Goal: Task Accomplishment & Management: Use online tool/utility

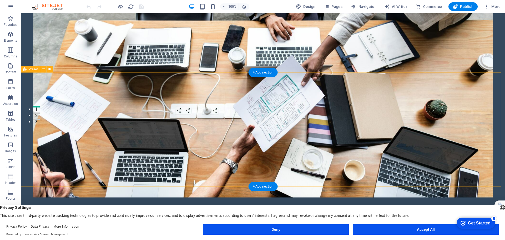
scroll to position [184, 0]
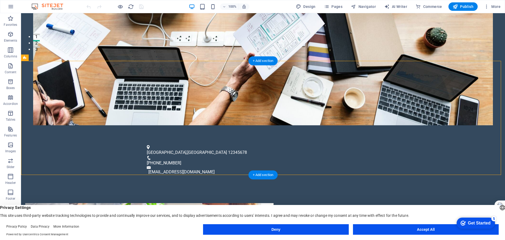
drag, startPoint x: 303, startPoint y: 101, endPoint x: 314, endPoint y: 89, distance: 16.4
click at [284, 87] on span "H2" at bounding box center [284, 86] width 4 height 3
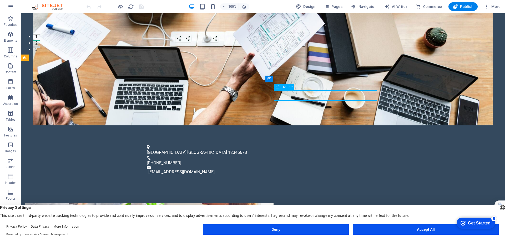
click at [278, 86] on icon at bounding box center [278, 87] width 4 height 6
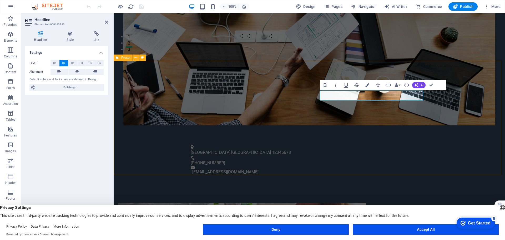
click at [228, 203] on figure at bounding box center [242, 234] width 248 height 62
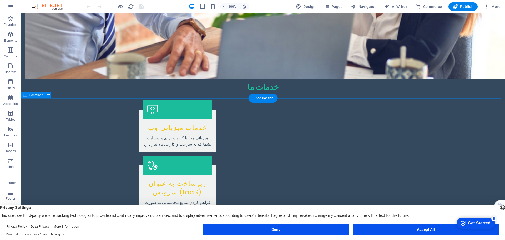
scroll to position [525, 0]
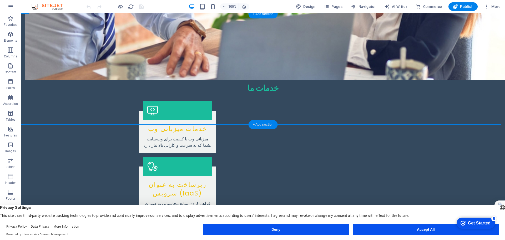
click at [260, 122] on div "+ Add section" at bounding box center [262, 124] width 29 height 9
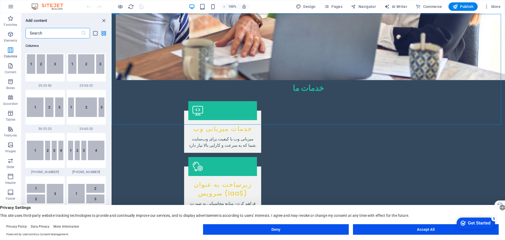
scroll to position [736, 0]
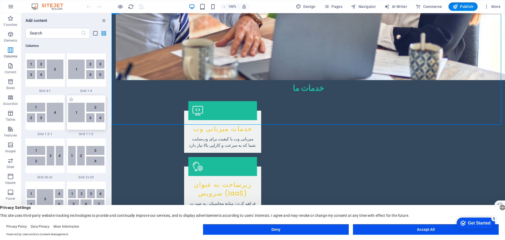
click at [80, 115] on img at bounding box center [86, 112] width 37 height 19
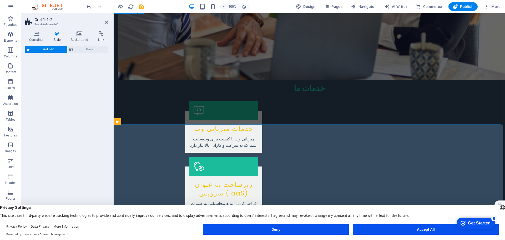
select select "rem"
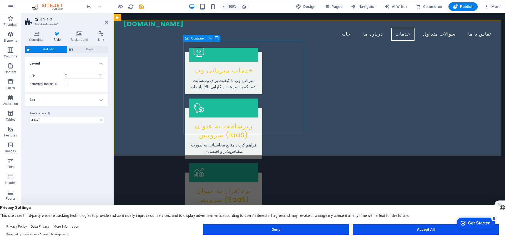
scroll to position [575, 0]
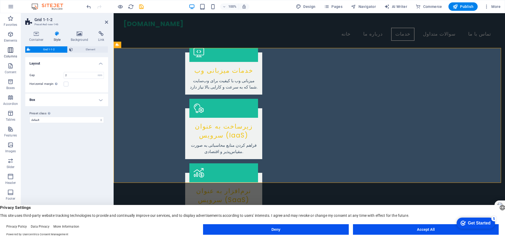
click at [9, 51] on icon "button" at bounding box center [10, 50] width 6 height 6
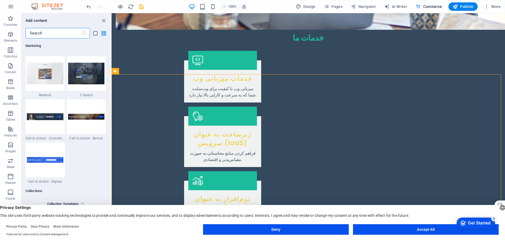
scroll to position [5120, 0]
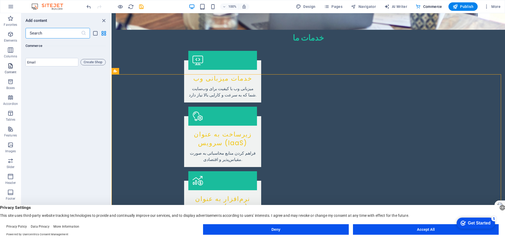
click at [10, 65] on icon "button" at bounding box center [10, 66] width 6 height 6
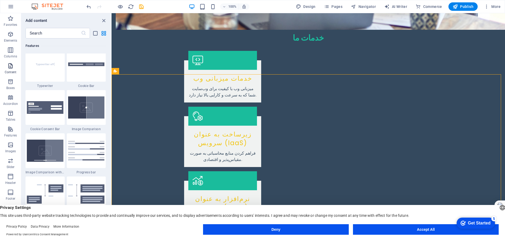
scroll to position [920, 0]
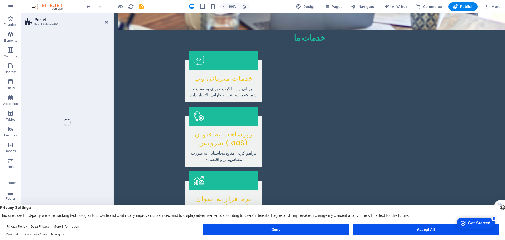
select select "rem"
select select "px"
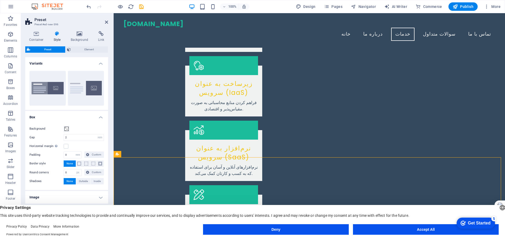
scroll to position [601, 0]
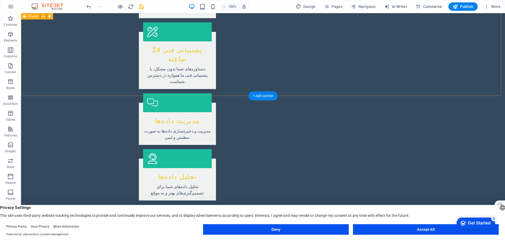
scroll to position [811, 0]
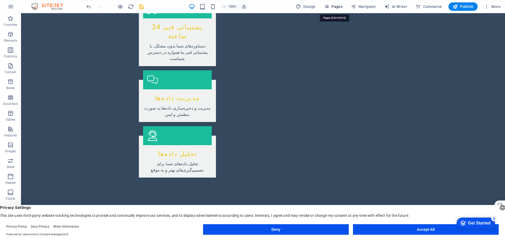
click at [333, 6] on span "Pages" at bounding box center [333, 6] width 18 height 5
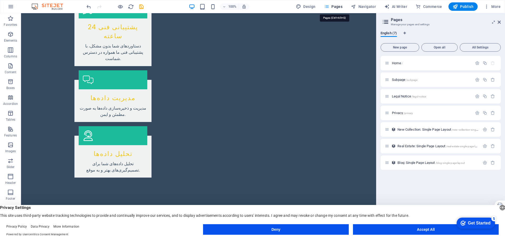
click at [333, 6] on span "Pages" at bounding box center [333, 6] width 18 height 5
click at [400, 6] on span "AI Writer" at bounding box center [395, 6] width 23 height 5
select select "English"
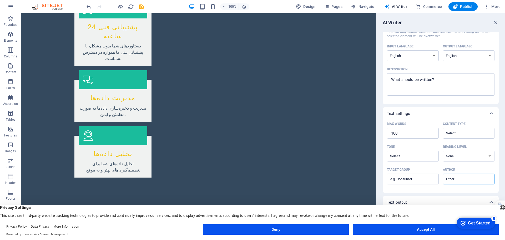
scroll to position [64, 0]
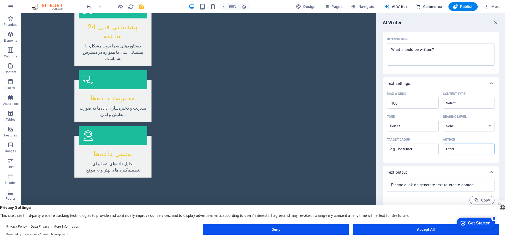
click at [433, 10] on button "Commerce" at bounding box center [428, 6] width 31 height 8
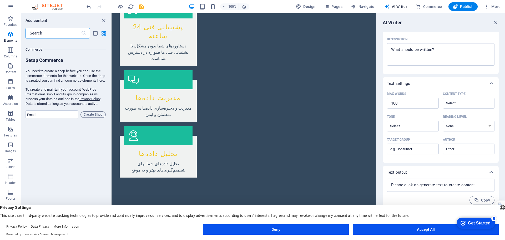
scroll to position [5067, 0]
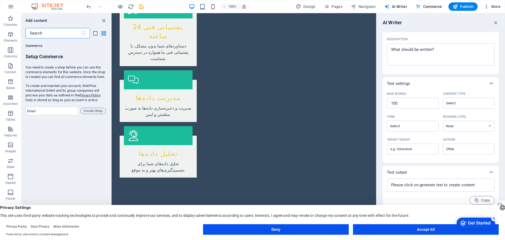
click at [493, 7] on span "More" at bounding box center [492, 6] width 17 height 5
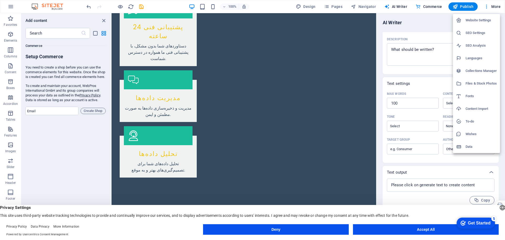
click at [469, 98] on h6 "Fonts" at bounding box center [480, 96] width 31 height 6
select select "popularity"
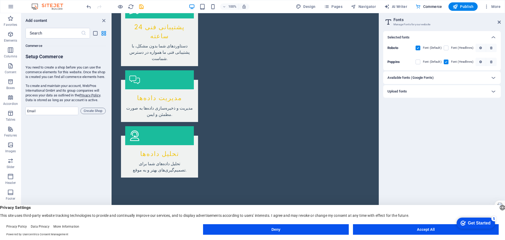
click at [408, 79] on h6 "Available fonts (Google Fonts)" at bounding box center [410, 77] width 46 height 6
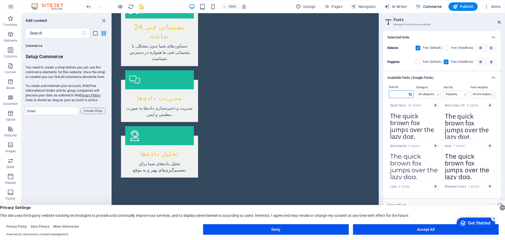
click at [400, 93] on input "text" at bounding box center [398, 93] width 18 height 7
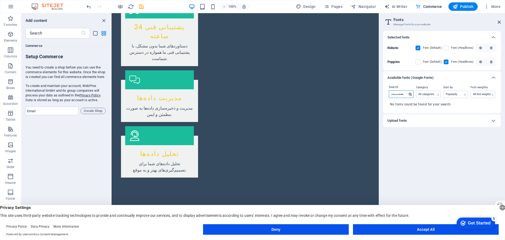
type input "هقشدسشدس"
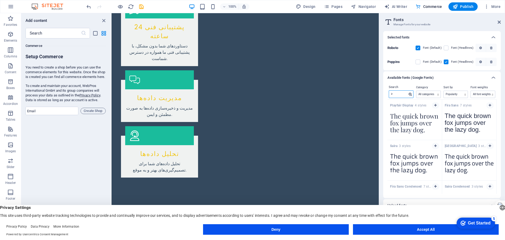
type input "i"
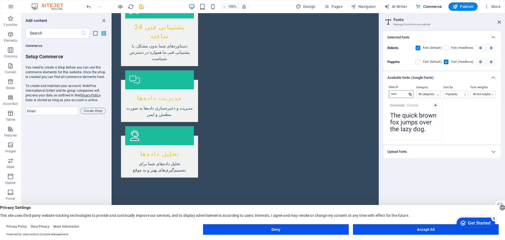
type input "vazir"
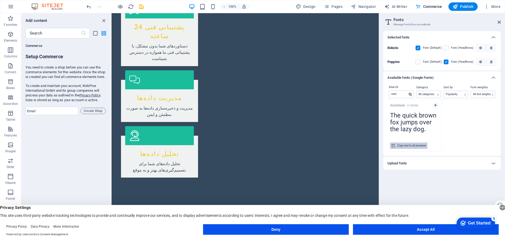
click at [409, 146] on div "Copy text to all previews" at bounding box center [411, 145] width 28 height 6
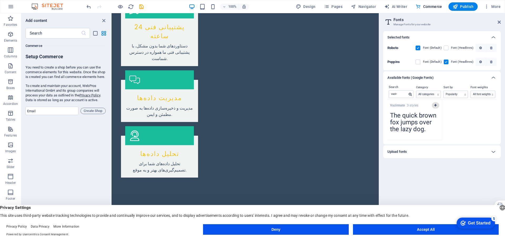
click at [436, 104] on icon "button" at bounding box center [435, 105] width 2 height 3
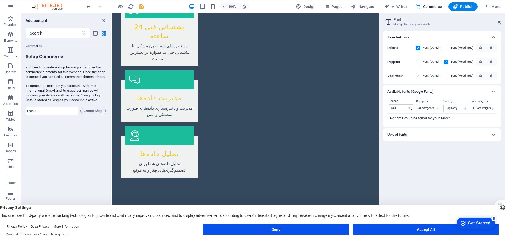
click at [420, 76] on label at bounding box center [417, 75] width 5 height 5
click at [0, 0] on input "checkbox" at bounding box center [0, 0] width 0 height 0
click at [418, 46] on label at bounding box center [417, 47] width 5 height 5
click at [0, 0] on input "checkbox" at bounding box center [0, 0] width 0 height 0
click at [446, 76] on label at bounding box center [446, 75] width 5 height 5
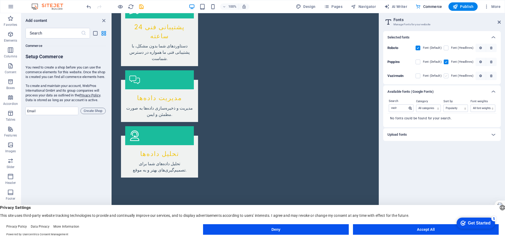
click at [0, 0] on input "checkbox" at bounding box center [0, 0] width 0 height 0
click at [418, 75] on label at bounding box center [417, 75] width 5 height 5
click at [0, 0] on input "checkbox" at bounding box center [0, 0] width 0 height 0
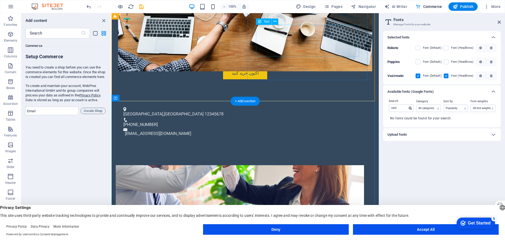
scroll to position [339, 0]
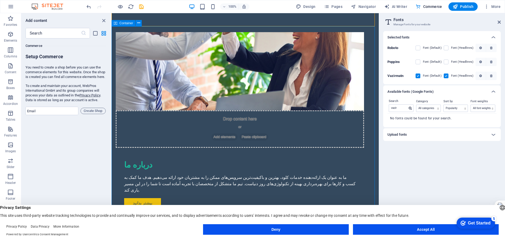
click at [118, 23] on div "Container" at bounding box center [123, 23] width 24 height 6
click at [120, 22] on span "Container" at bounding box center [126, 23] width 14 height 3
click at [120, 22] on div "Container" at bounding box center [123, 23] width 24 height 6
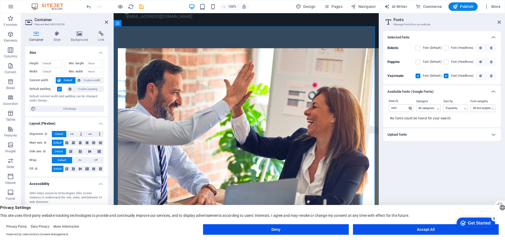
scroll to position [23, 0]
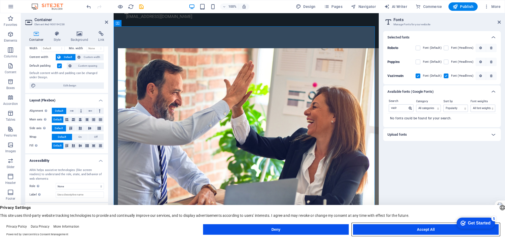
click at [401, 229] on button "Accept All" at bounding box center [426, 229] width 146 height 11
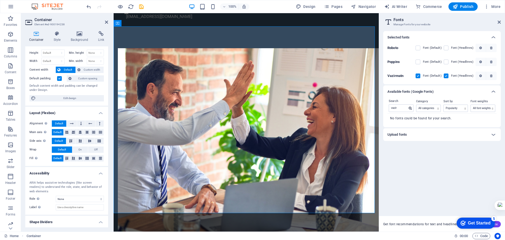
scroll to position [0, 0]
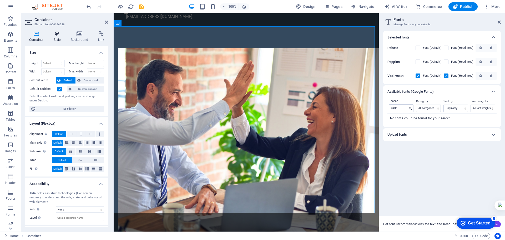
click at [56, 36] on icon at bounding box center [57, 33] width 15 height 5
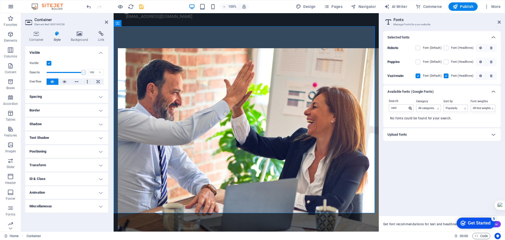
click at [12, 4] on icon "button" at bounding box center [11, 6] width 6 height 6
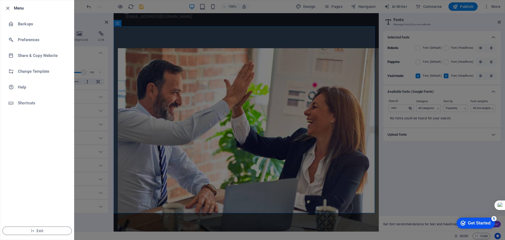
click at [163, 28] on div at bounding box center [252, 120] width 505 height 240
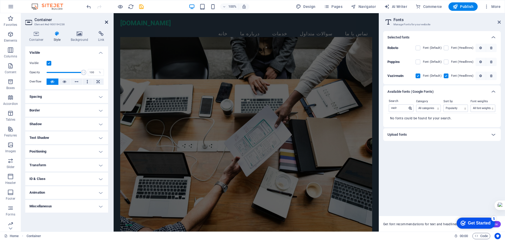
click at [106, 22] on icon at bounding box center [106, 22] width 3 height 4
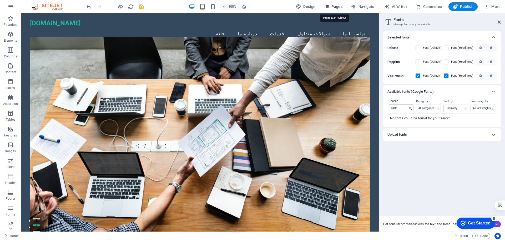
click at [332, 6] on span "Pages" at bounding box center [333, 6] width 18 height 5
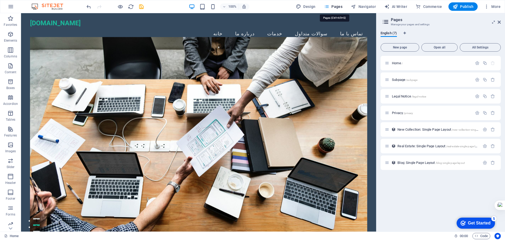
click at [332, 6] on span "Pages" at bounding box center [333, 6] width 18 height 5
click at [304, 4] on span "Design" at bounding box center [306, 6] width 20 height 5
select select "px"
select select "200"
select select "px"
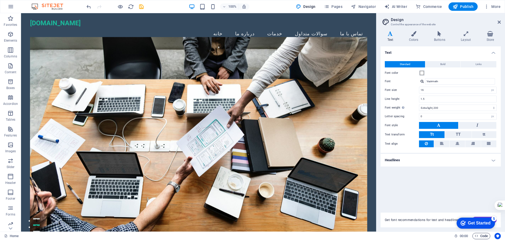
click at [480, 236] on span "Code" at bounding box center [481, 235] width 13 height 6
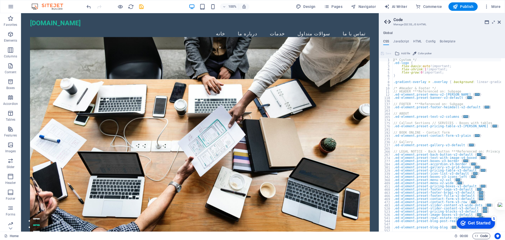
click at [480, 236] on span "Code" at bounding box center [481, 235] width 13 height 6
click at [397, 39] on h4 "JavaScript" at bounding box center [401, 42] width 16 height 6
type textarea "/* JS for preset "Menu V2" */"
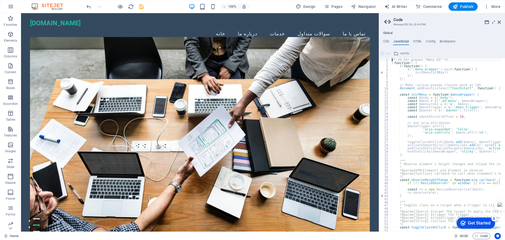
click at [423, 40] on ul "CSS JavaScript HTML Config Boilerplate" at bounding box center [442, 42] width 126 height 6
click at [418, 40] on h4 "HTML" at bounding box center [417, 42] width 9 height 6
type textarea "<a href="#main-content" class="wv-link-content button">Skip to main content</a>"
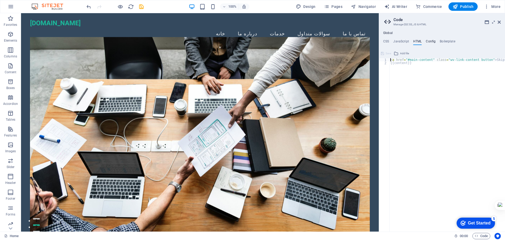
click at [430, 40] on h4 "Config" at bounding box center [431, 42] width 10 height 6
type textarea "$color-background: #34495E;"
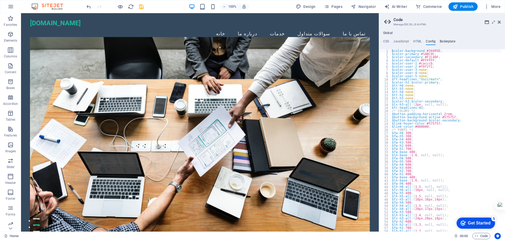
click at [445, 41] on h4 "Boilerplate" at bounding box center [448, 42] width 16 height 6
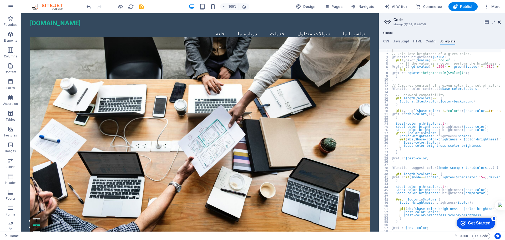
click at [500, 22] on icon at bounding box center [498, 22] width 3 height 4
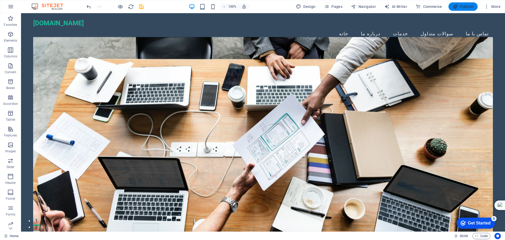
click at [466, 5] on span "Publish" at bounding box center [463, 6] width 21 height 5
click at [462, 7] on span "Publish" at bounding box center [463, 6] width 21 height 5
